Goal: Book appointment/travel/reservation

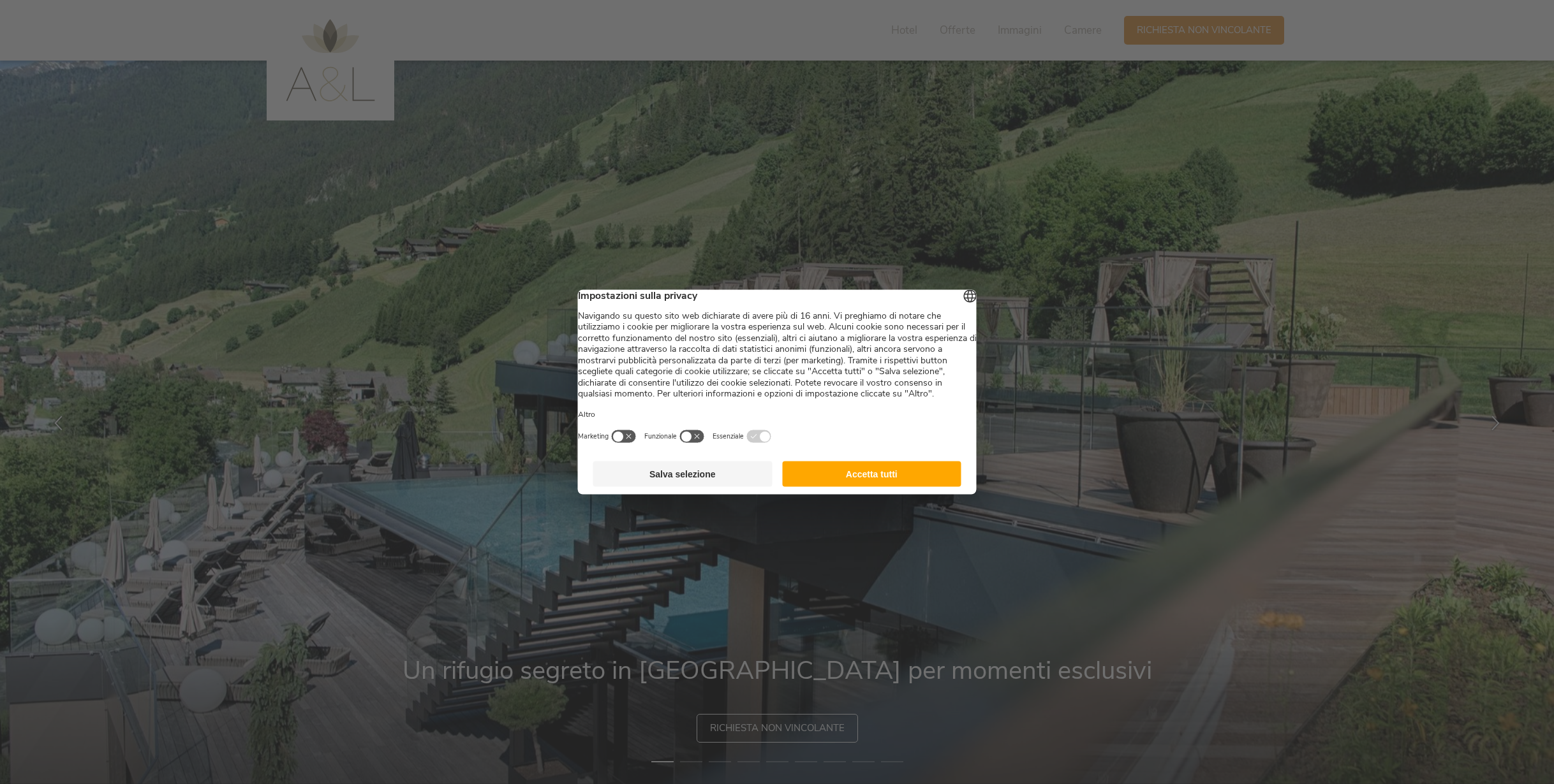
click at [690, 484] on button "Salva selezione" at bounding box center [682, 474] width 179 height 26
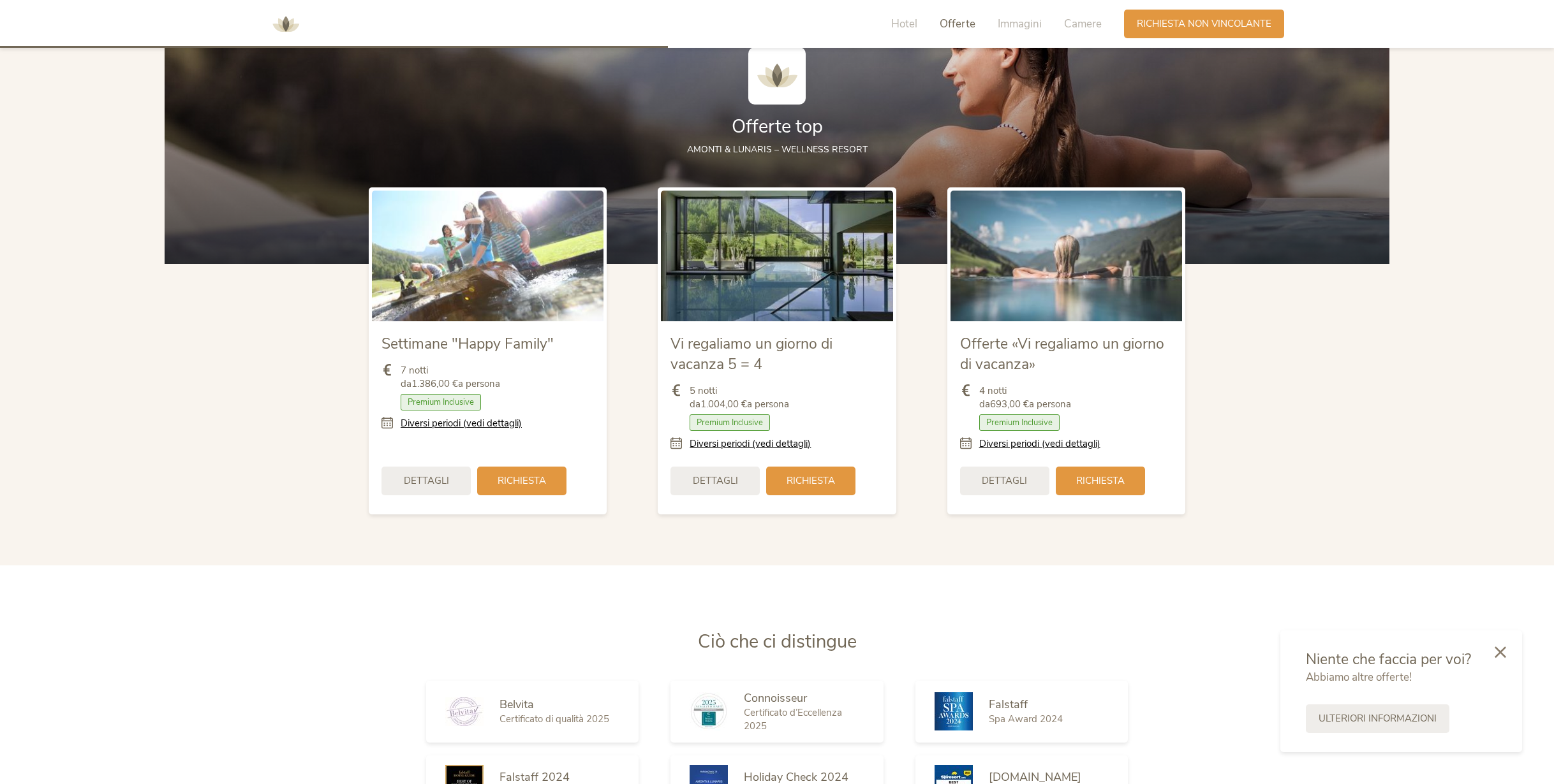
scroll to position [1635, 0]
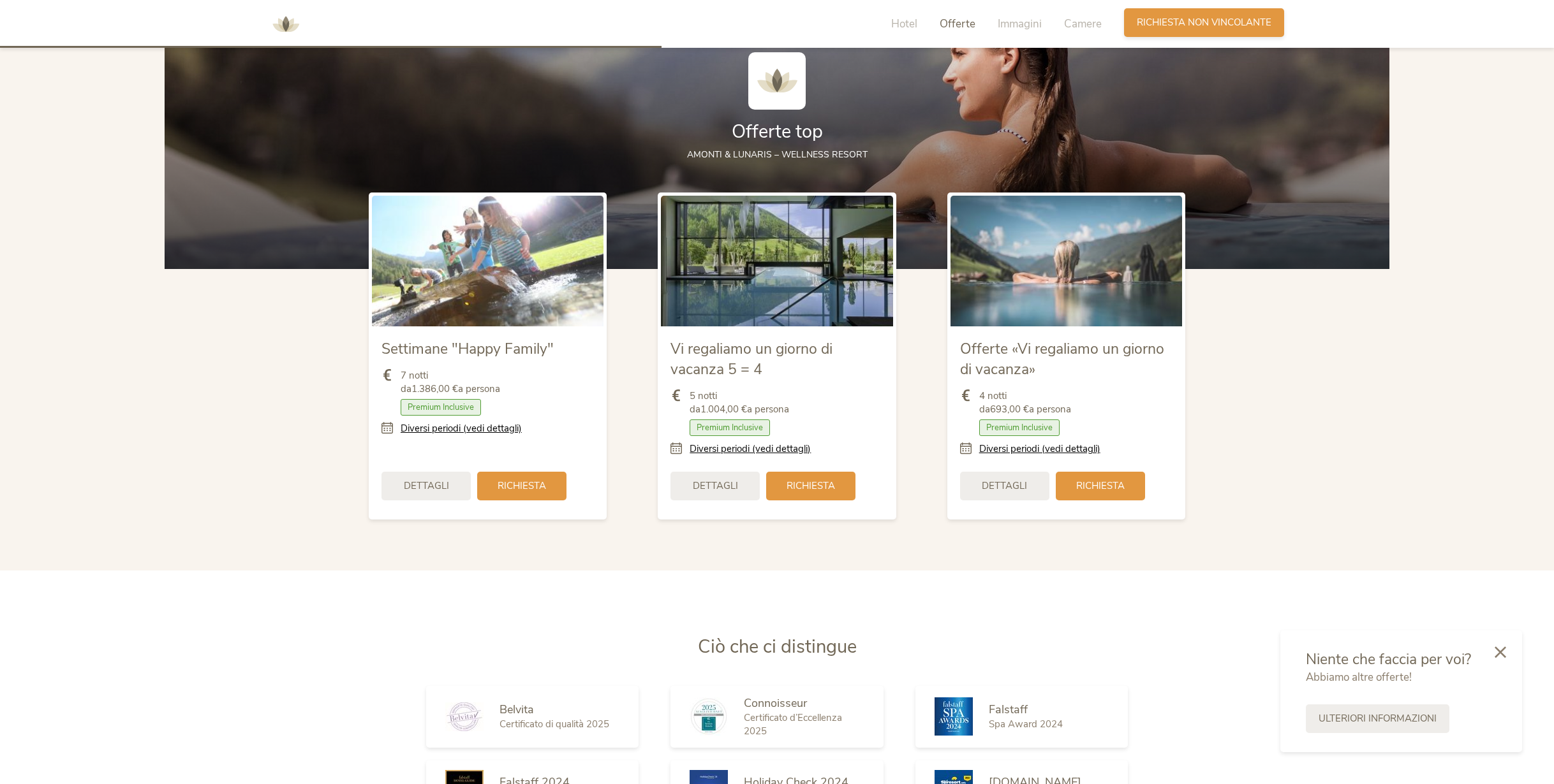
click at [1219, 27] on span "Richiesta non vincolante" at bounding box center [1204, 22] width 134 height 13
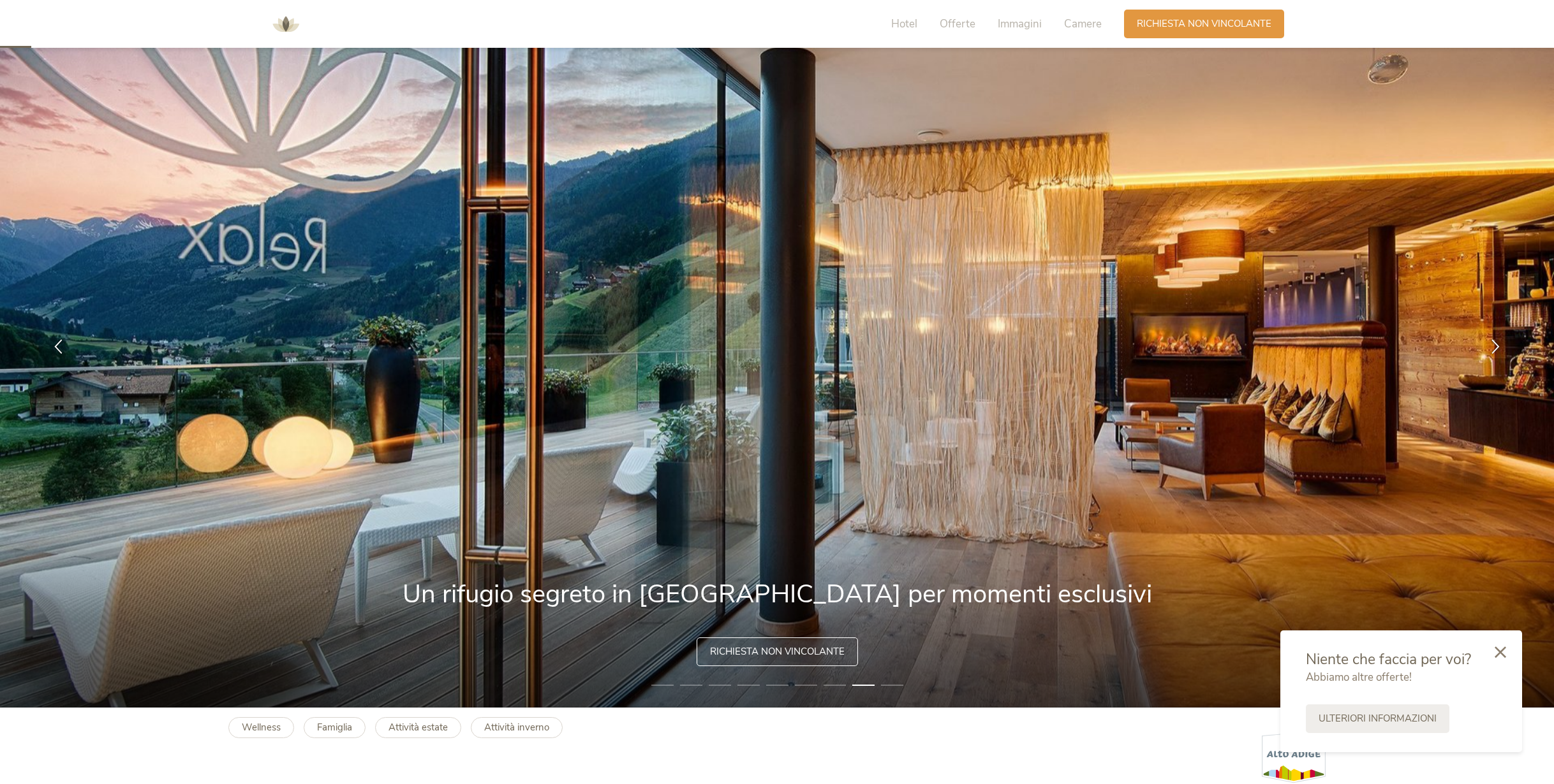
scroll to position [77, 0]
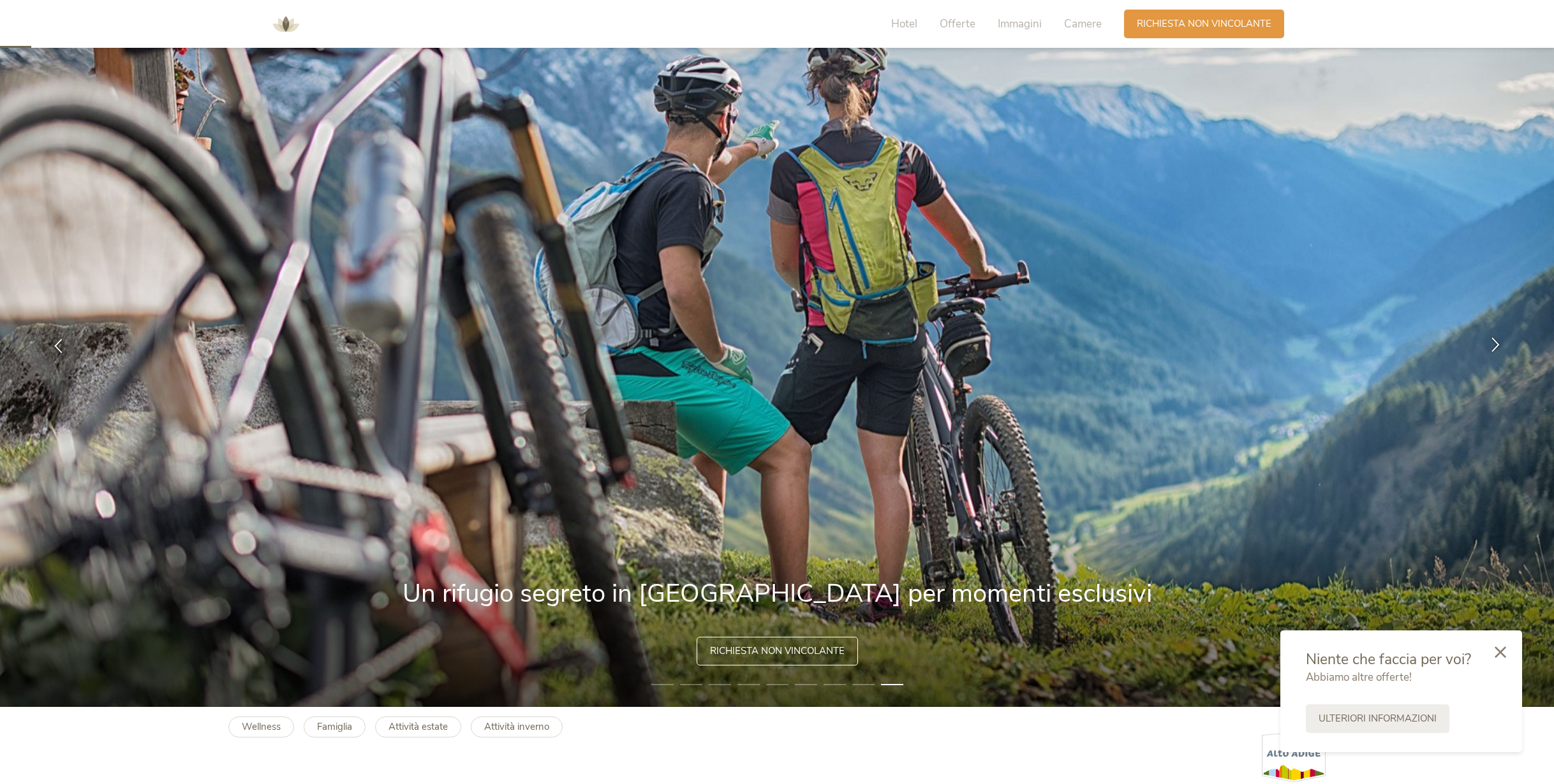
click at [1499, 343] on icon at bounding box center [1495, 344] width 15 height 15
click at [1495, 344] on icon at bounding box center [1495, 344] width 15 height 15
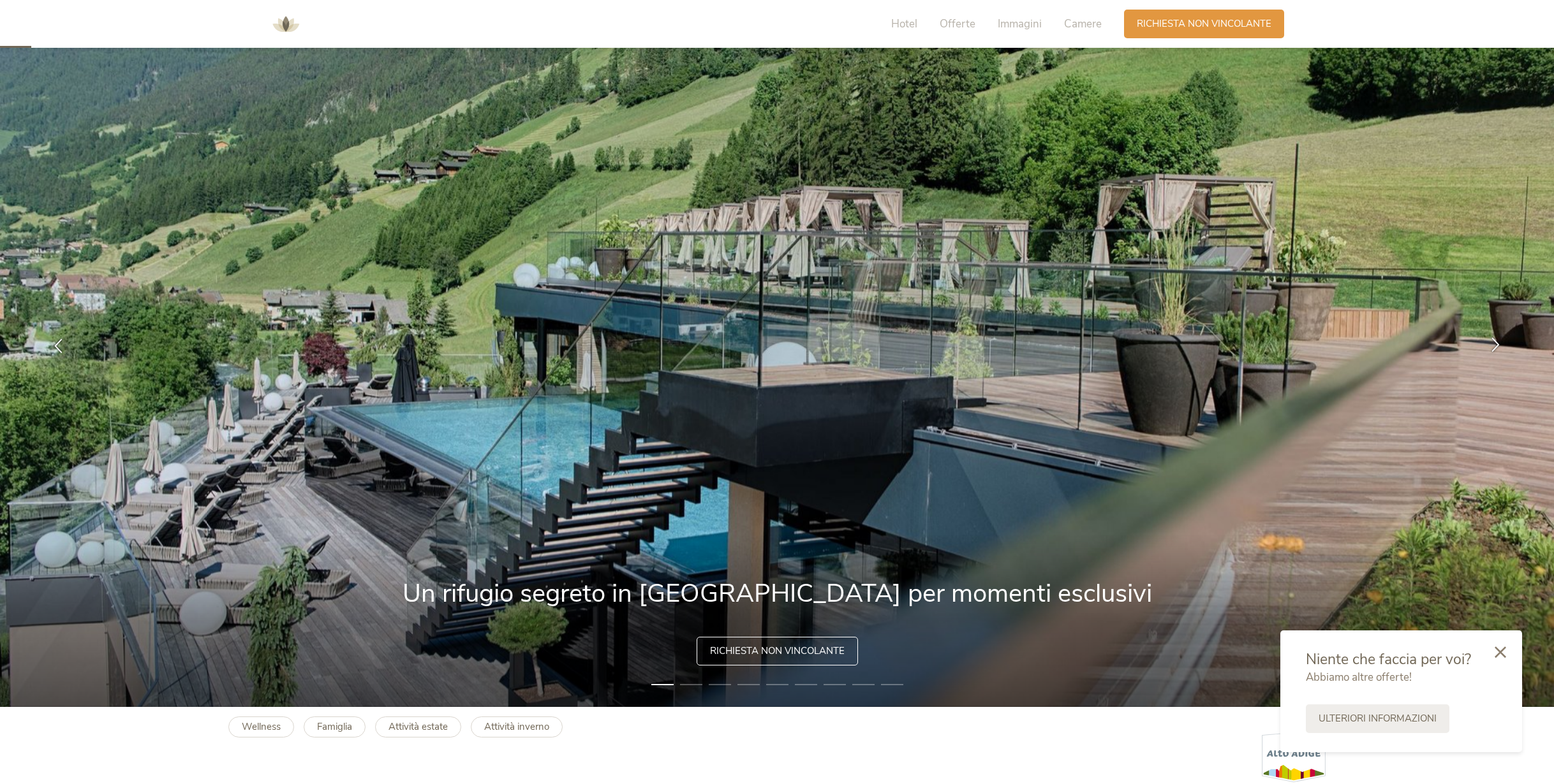
click at [1495, 344] on icon at bounding box center [1495, 344] width 15 height 15
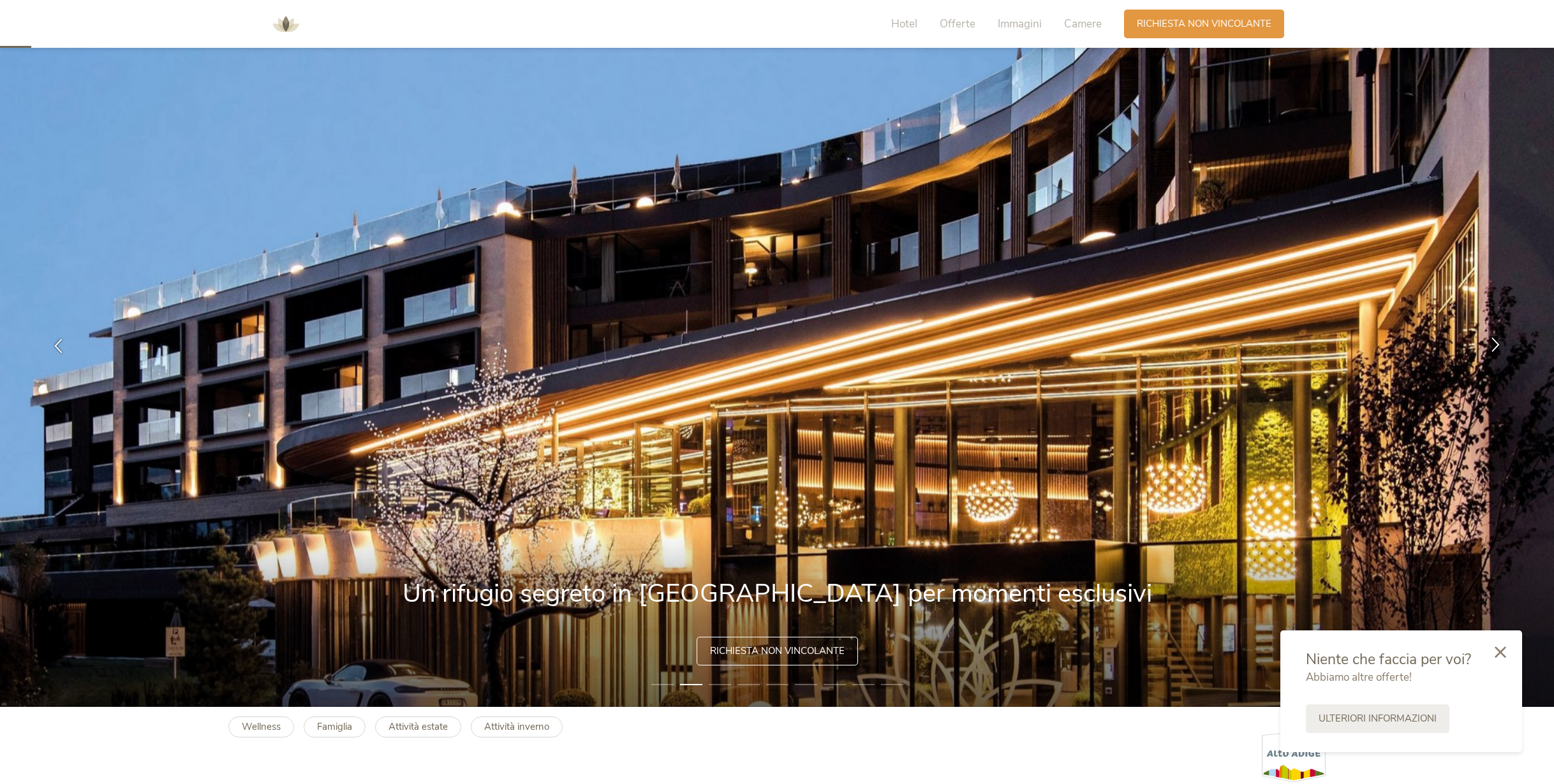
click at [1495, 344] on icon at bounding box center [1495, 344] width 15 height 15
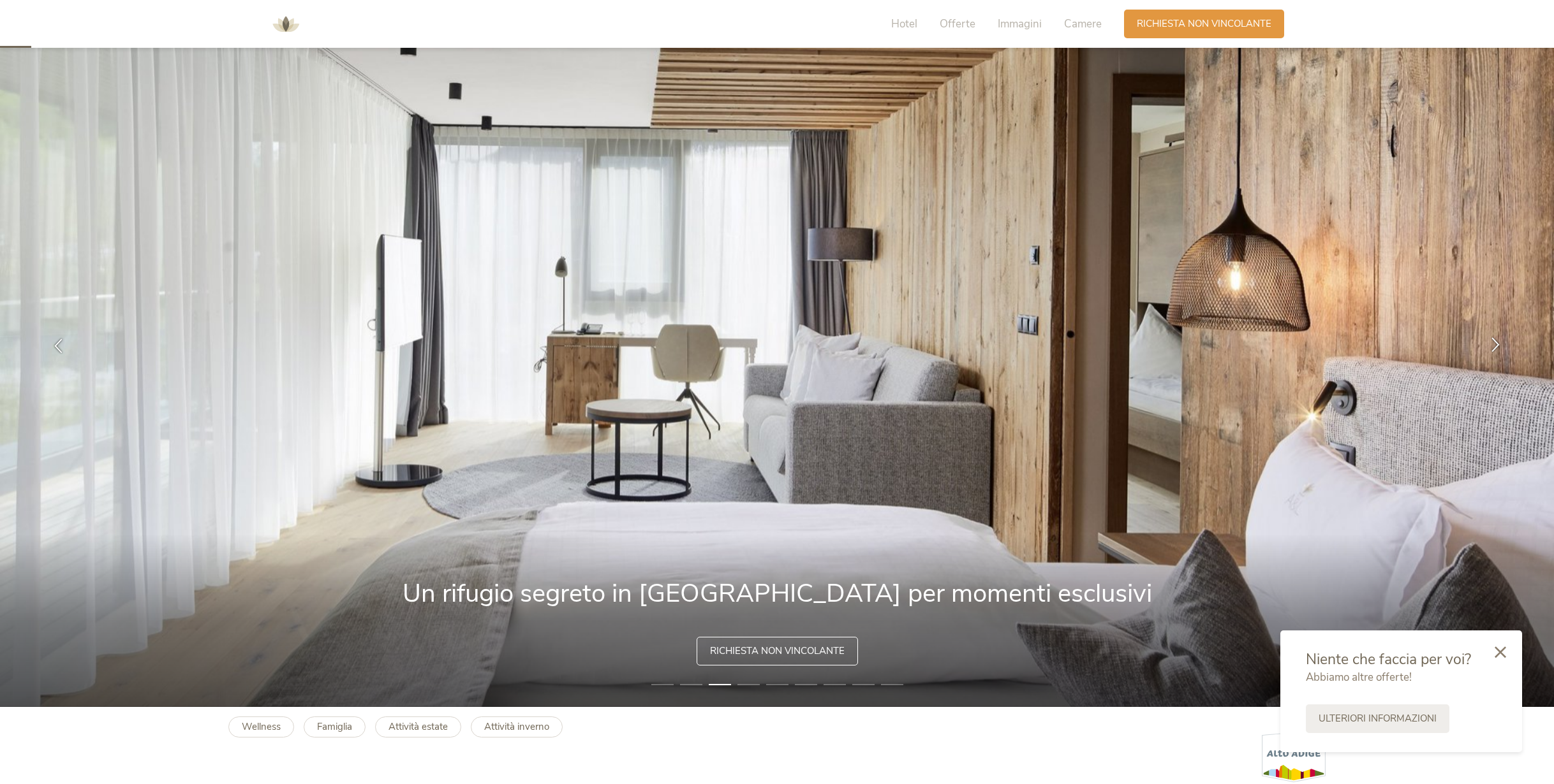
click at [1495, 344] on icon at bounding box center [1495, 344] width 15 height 15
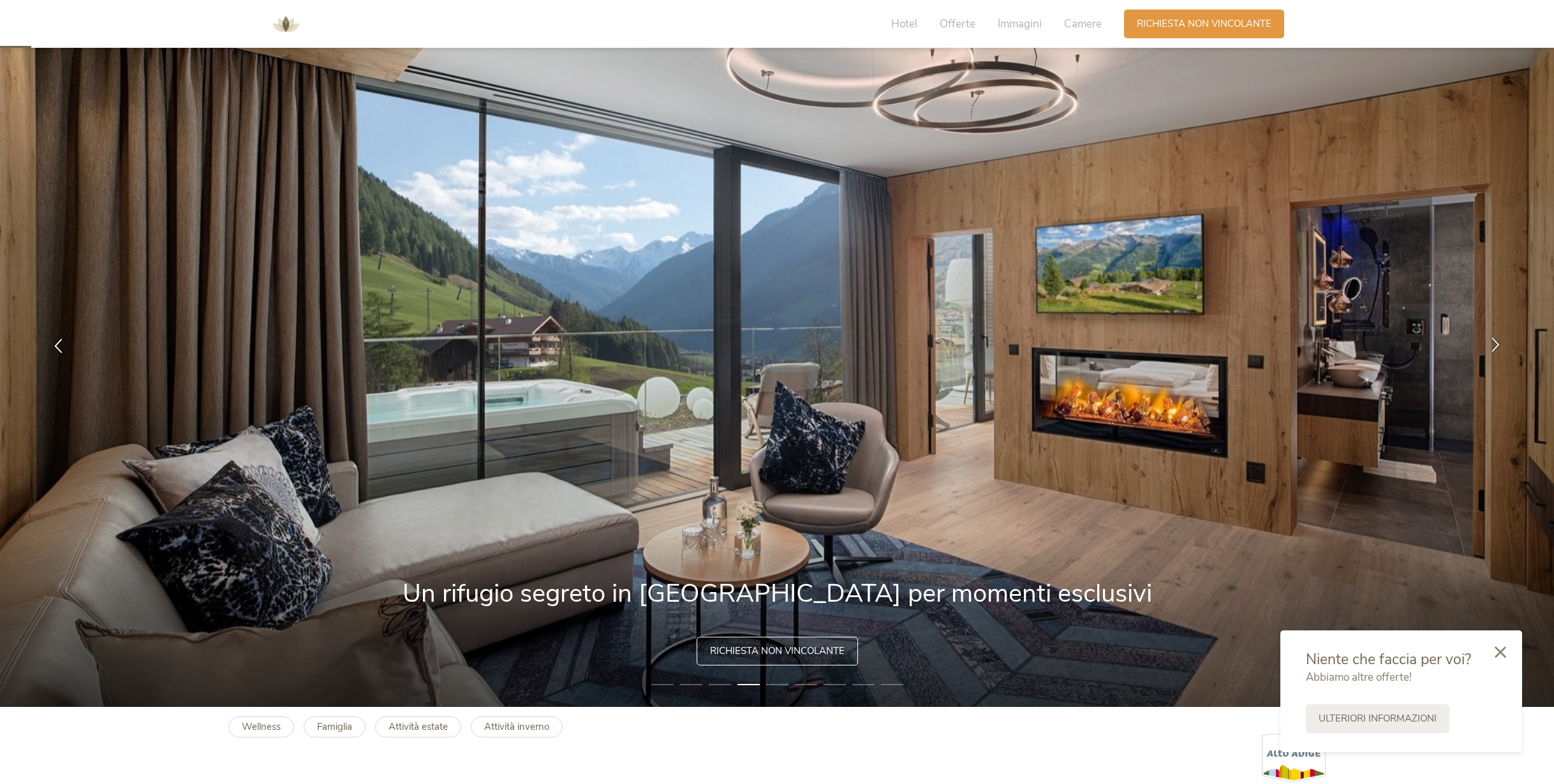
click at [1495, 344] on icon at bounding box center [1495, 344] width 15 height 15
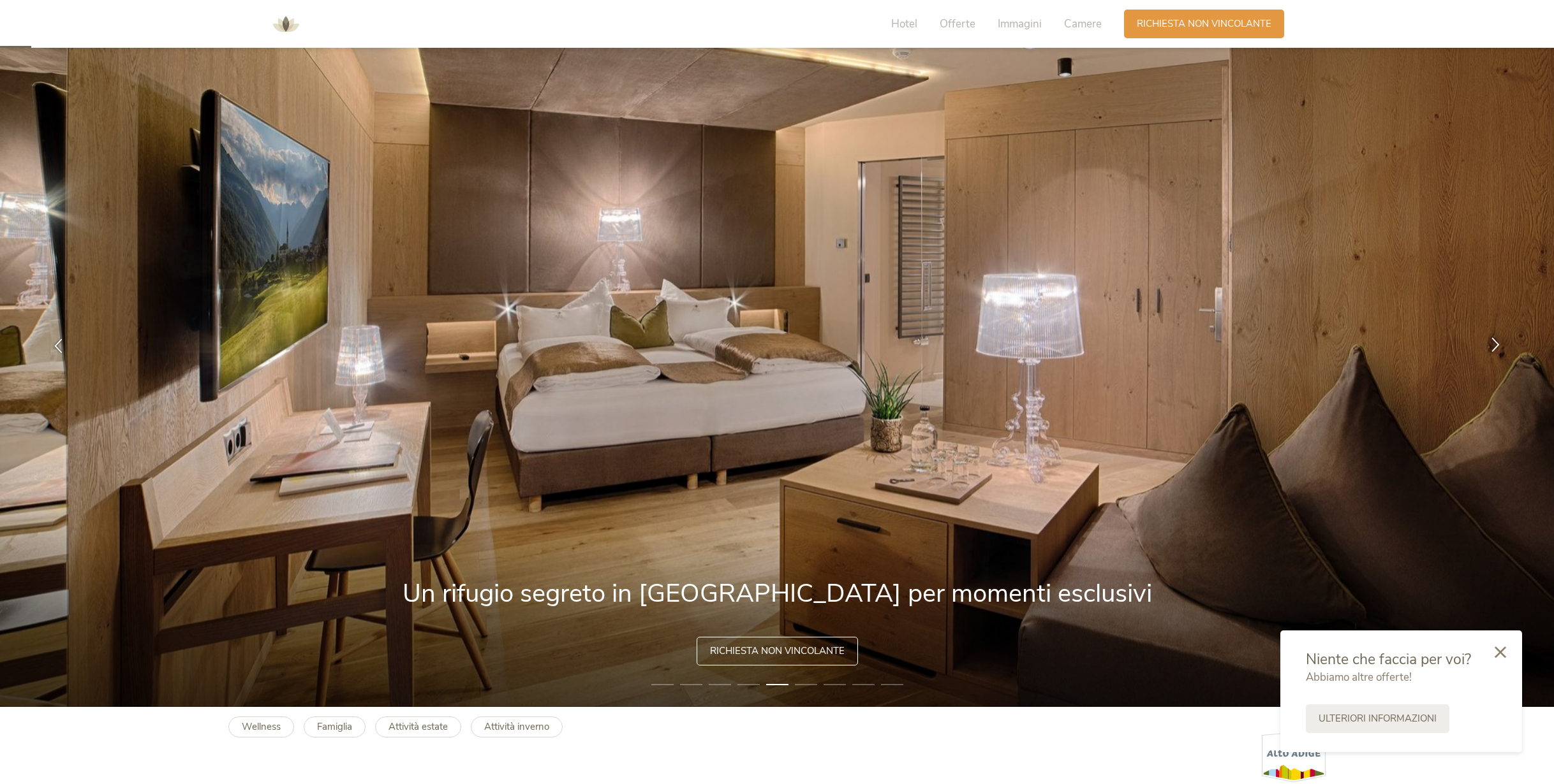
click at [1495, 344] on icon at bounding box center [1495, 344] width 15 height 15
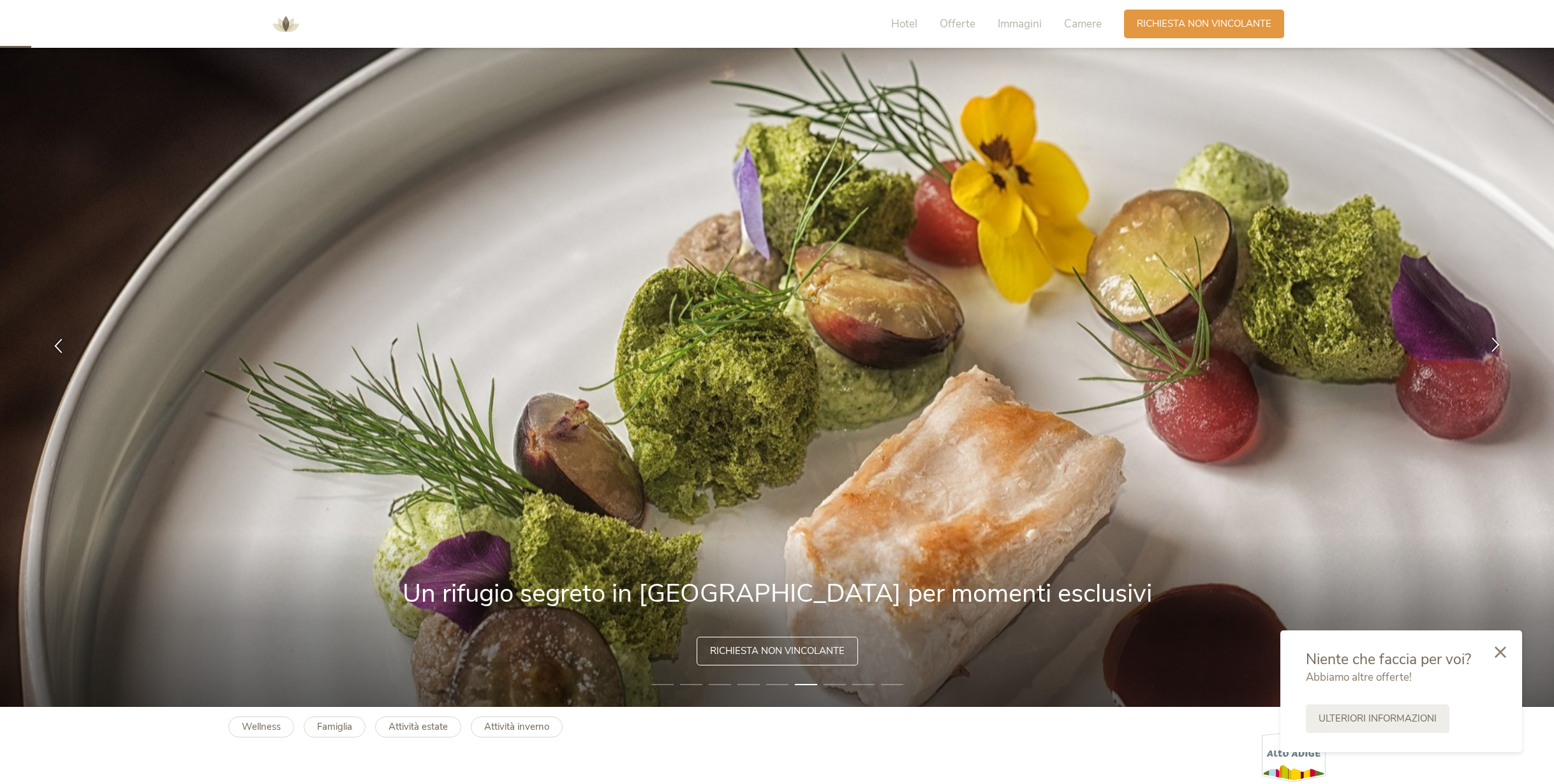
click at [1495, 344] on icon at bounding box center [1495, 344] width 15 height 15
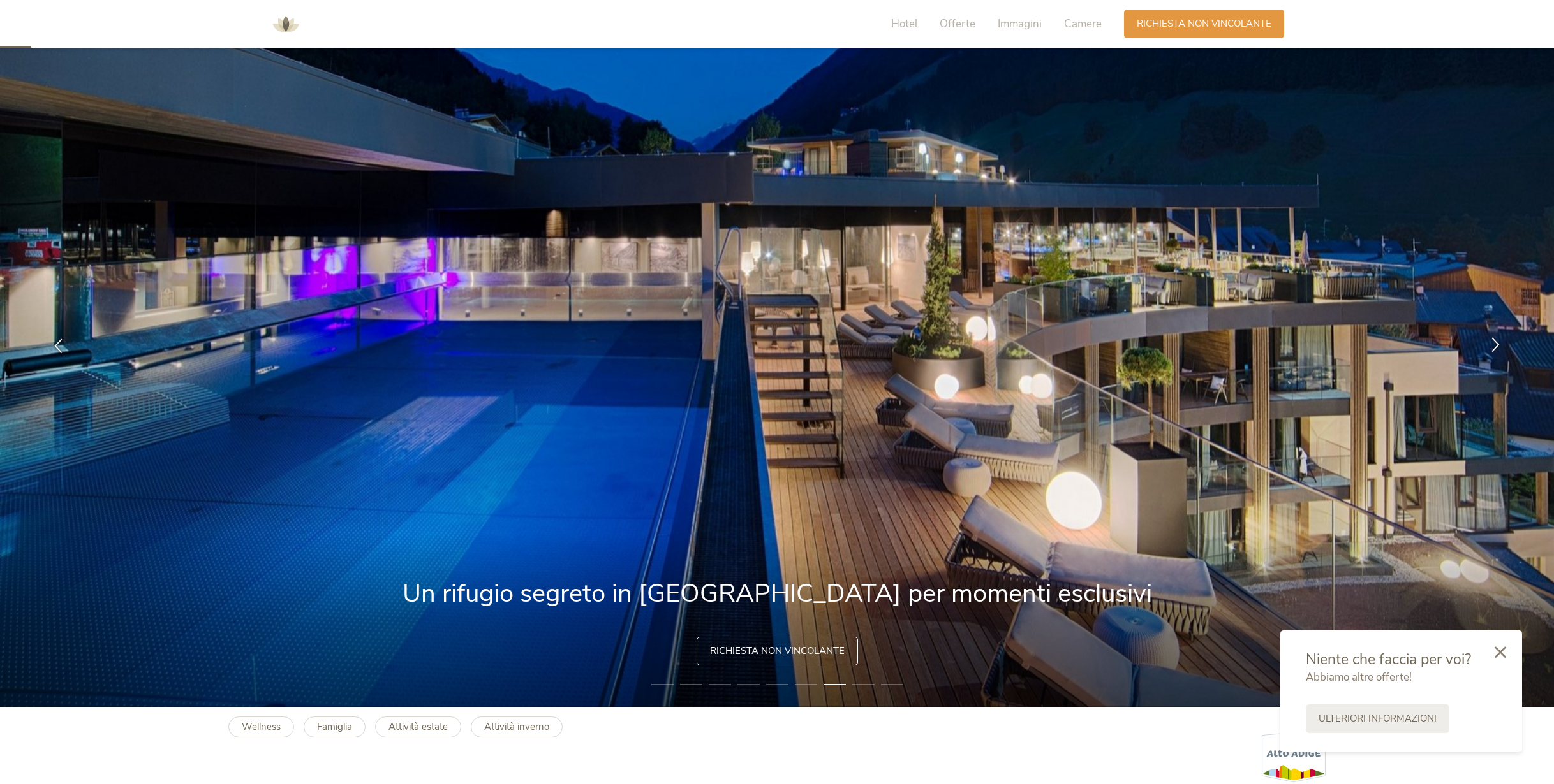
click at [1495, 344] on icon at bounding box center [1495, 344] width 15 height 15
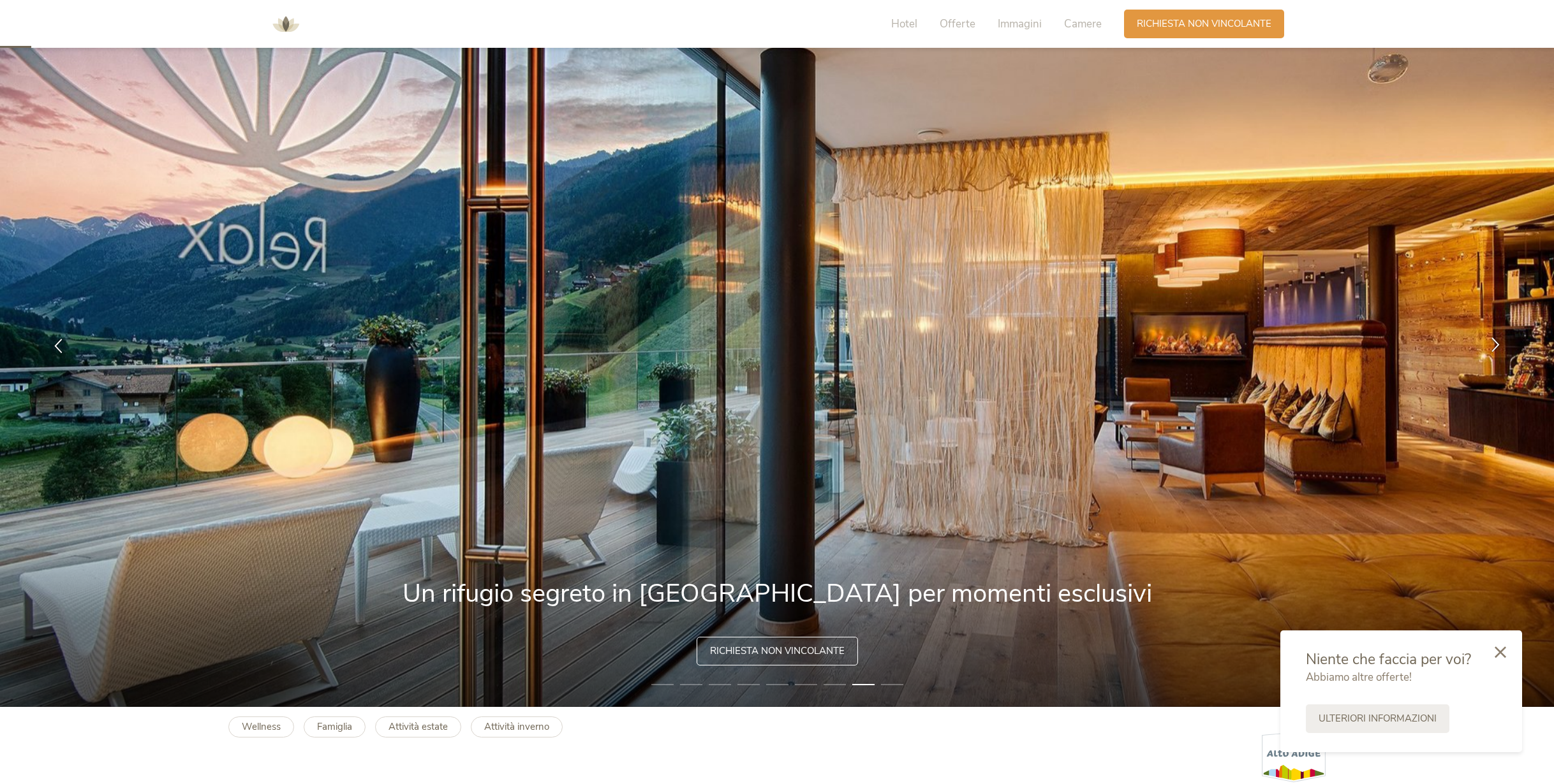
click at [1495, 344] on icon at bounding box center [1495, 344] width 15 height 15
